Goal: Use online tool/utility: Use online tool/utility

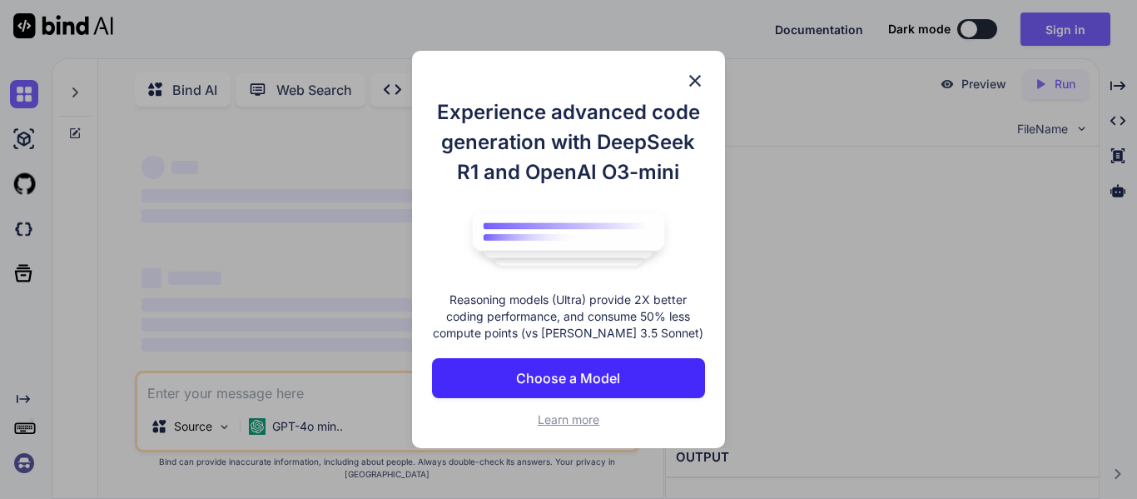
type textarea "x"
click at [694, 82] on img at bounding box center [695, 81] width 20 height 20
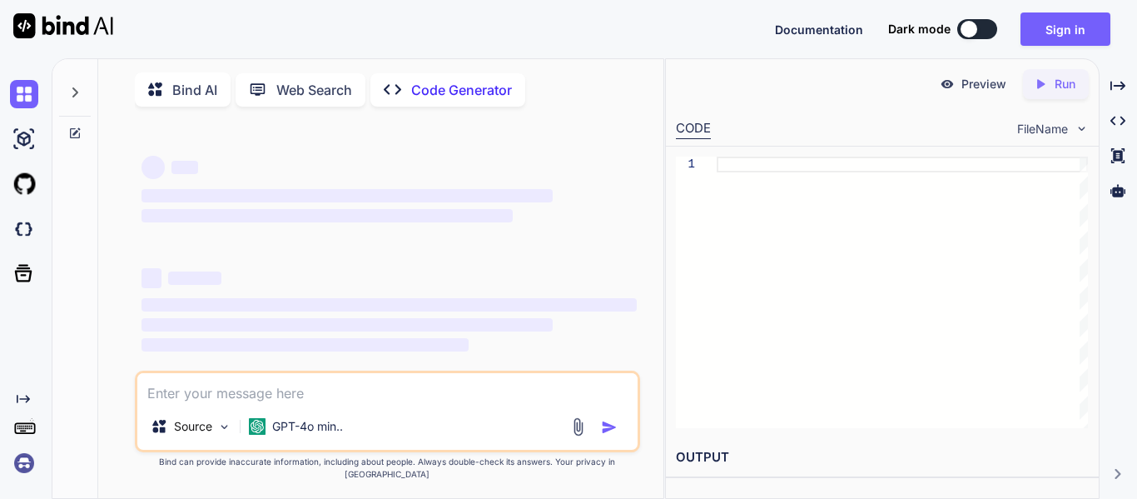
click at [302, 403] on textarea at bounding box center [387, 388] width 500 height 30
paste textarea "const { id } = useParams();"
type textarea "const { id } = useParams();"
type textarea "x"
type textarea "const { id } = useParams();"
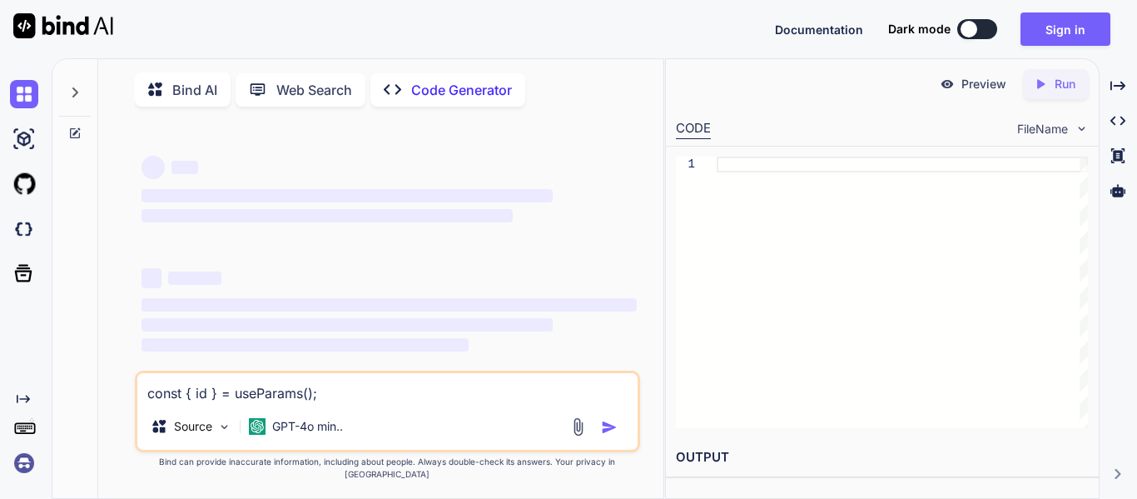
type textarea "x"
type textarea "const { id } = useParams();"
type textarea "x"
